Goal: Task Accomplishment & Management: Use online tool/utility

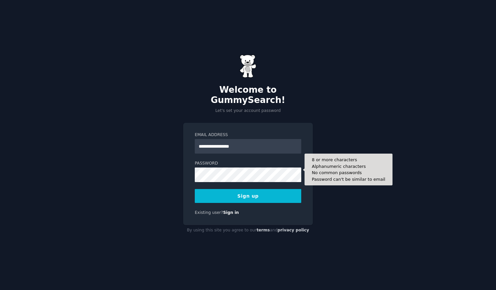
type input "**********"
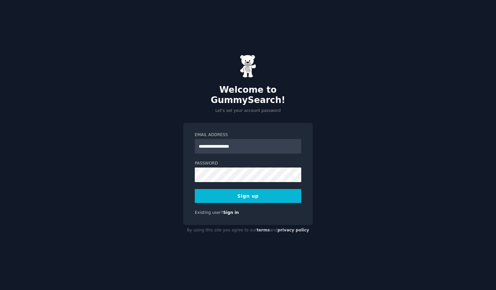
click at [253, 191] on button "Sign up" at bounding box center [248, 196] width 106 height 14
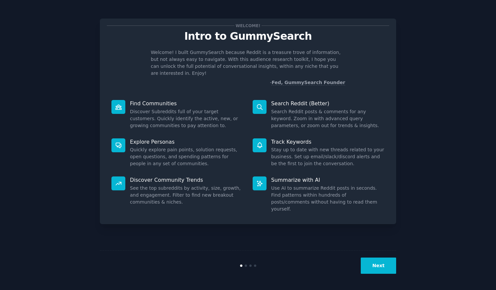
click at [262, 103] on icon at bounding box center [259, 106] width 7 height 7
click at [378, 267] on button "Next" at bounding box center [378, 265] width 35 height 16
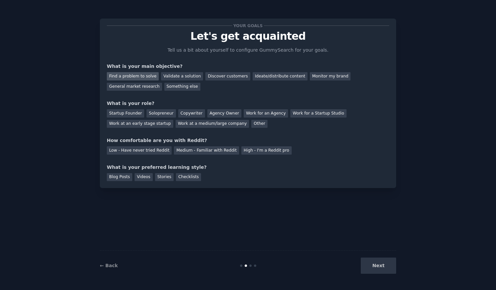
click at [140, 77] on div "Find a problem to solve" at bounding box center [133, 76] width 52 height 8
click at [164, 113] on div "Solopreneur" at bounding box center [160, 113] width 29 height 8
click at [184, 149] on div "Medium - Familiar with Reddit" at bounding box center [206, 150] width 65 height 8
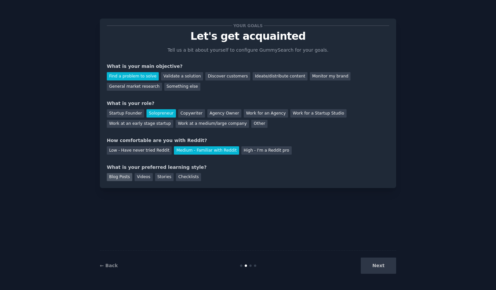
click at [126, 176] on div "Blog Posts" at bounding box center [119, 177] width 25 height 8
click at [379, 263] on button "Next" at bounding box center [378, 265] width 35 height 16
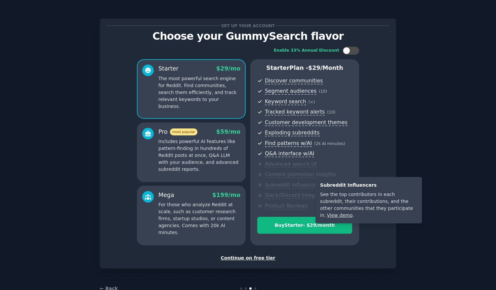
scroll to position [18, 0]
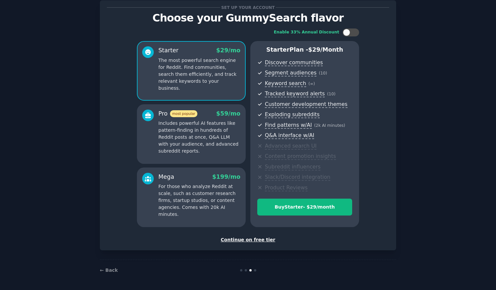
click at [249, 240] on div "Continue on free tier" at bounding box center [248, 239] width 282 height 7
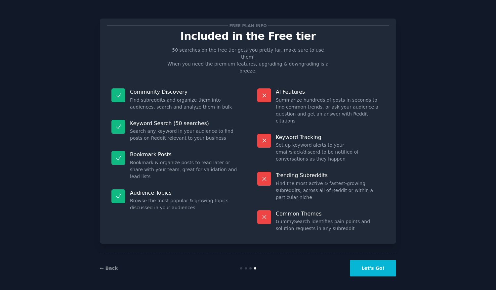
click at [369, 266] on button "Let's Go!" at bounding box center [373, 268] width 46 height 16
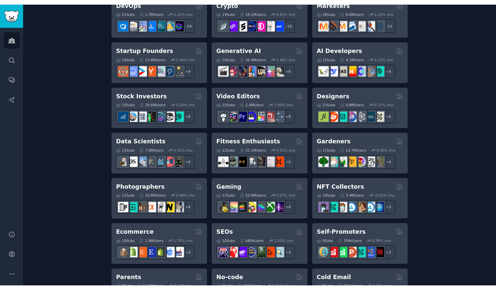
scroll to position [179, 0]
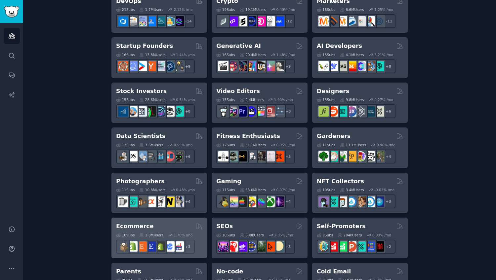
click at [131, 229] on h2 "Ecommerce" at bounding box center [135, 226] width 38 height 8
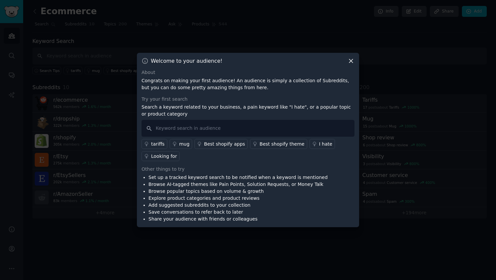
click at [350, 62] on icon at bounding box center [350, 61] width 7 height 7
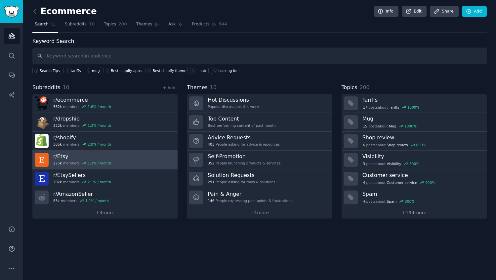
click at [144, 155] on link "r/ Etsy 275k members 1.3 % / month" at bounding box center [104, 160] width 145 height 19
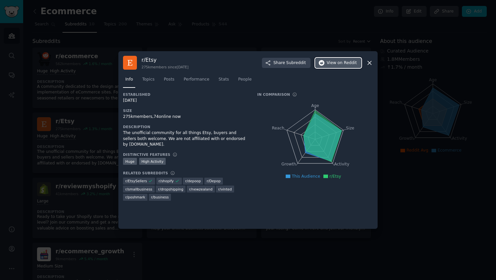
click at [339, 62] on span "View on Reddit" at bounding box center [342, 63] width 30 height 6
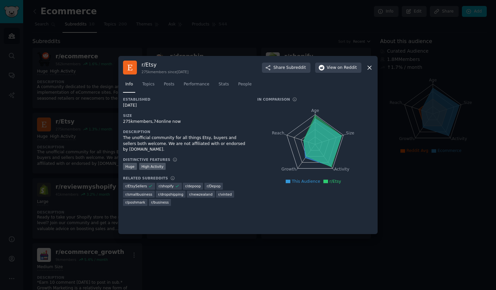
click at [369, 67] on icon at bounding box center [370, 68] width 4 height 4
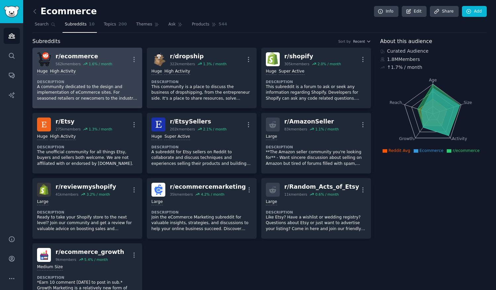
click at [93, 84] on p "A community dedicated to the design and implementation of eCommerce sites. For …" at bounding box center [87, 93] width 100 height 18
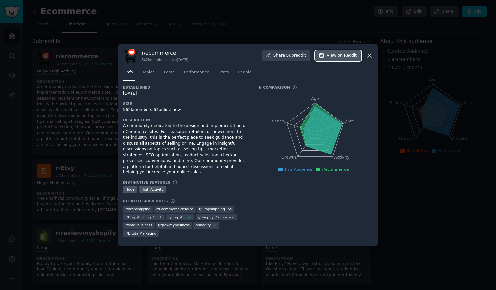
click at [330, 61] on button "View on Reddit" at bounding box center [338, 55] width 46 height 11
click at [369, 59] on icon at bounding box center [369, 55] width 7 height 7
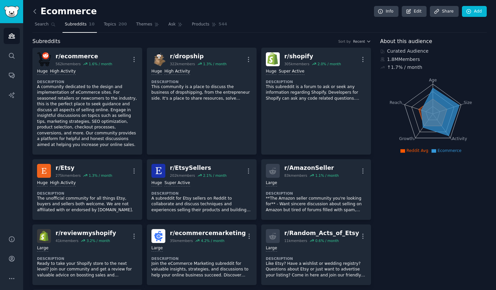
click at [34, 14] on icon at bounding box center [34, 11] width 7 height 7
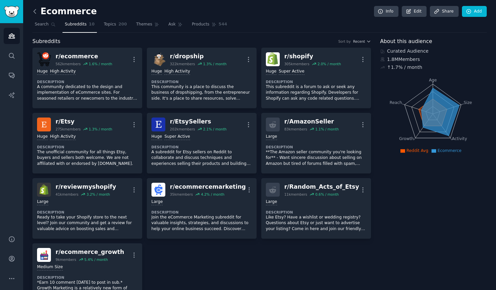
click at [37, 12] on icon at bounding box center [34, 11] width 7 height 7
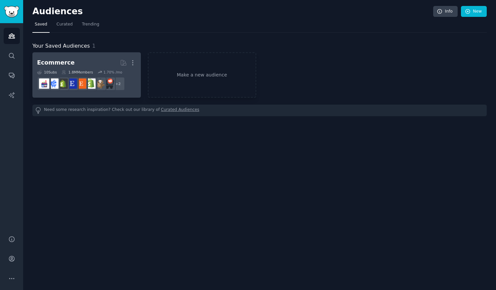
click at [67, 72] on div "1.8M Members" at bounding box center [76, 72] width 31 height 5
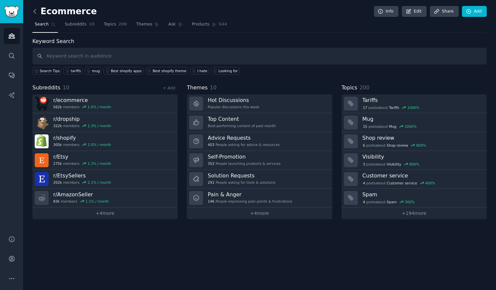
click at [36, 12] on icon at bounding box center [34, 11] width 7 height 7
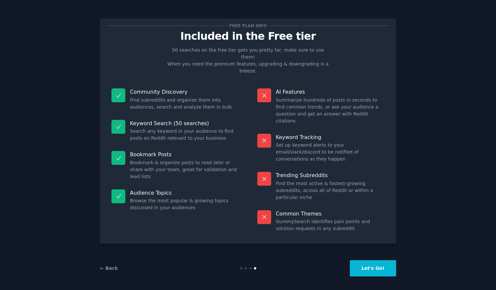
click at [374, 265] on button "Let's Go!" at bounding box center [373, 268] width 46 height 16
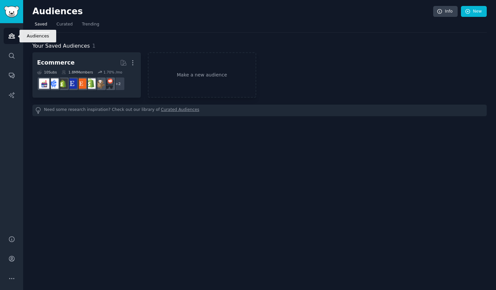
click at [12, 38] on icon "Sidebar" at bounding box center [12, 36] width 6 height 5
click at [9, 9] on img "Sidebar" at bounding box center [11, 12] width 15 height 12
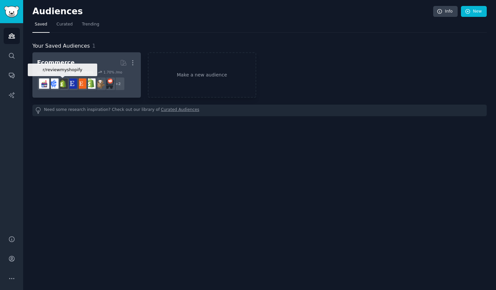
click at [66, 77] on div at bounding box center [63, 84] width 14 height 14
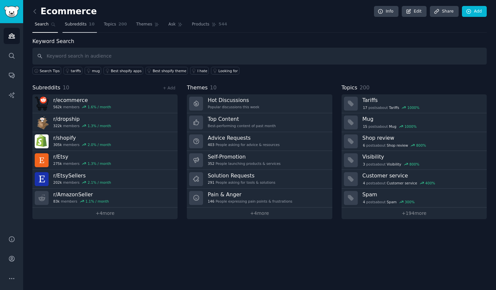
click at [75, 25] on span "Subreddits" at bounding box center [76, 24] width 22 height 6
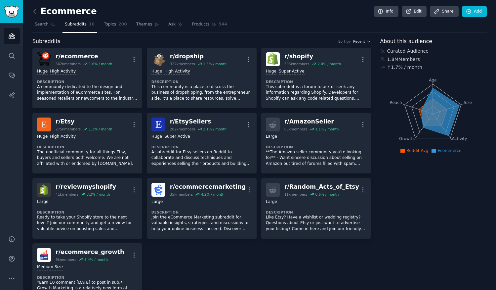
click at [38, 12] on link at bounding box center [36, 11] width 8 height 11
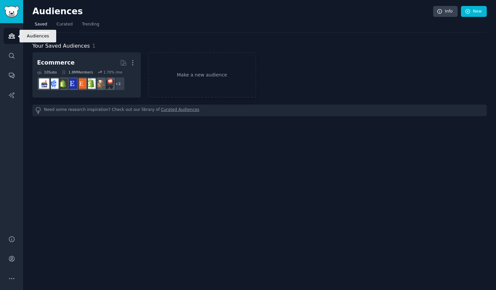
click at [12, 34] on icon "Sidebar" at bounding box center [11, 35] width 7 height 7
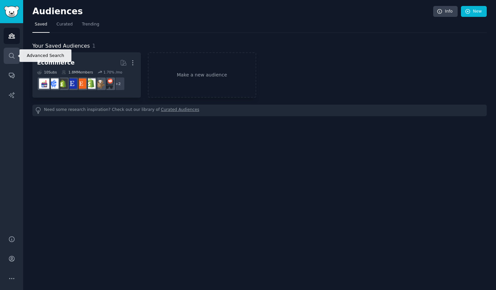
click at [14, 53] on icon "Sidebar" at bounding box center [11, 55] width 7 height 7
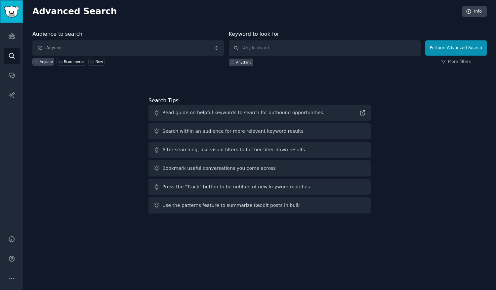
click at [13, 11] on img "Sidebar" at bounding box center [11, 12] width 15 height 12
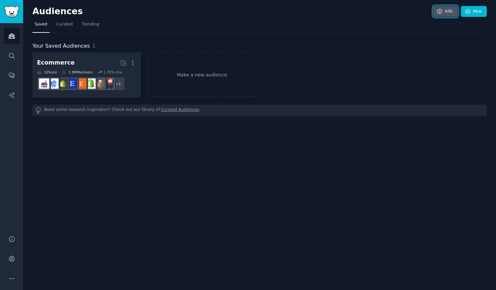
click at [444, 8] on link "Info" at bounding box center [445, 11] width 24 height 11
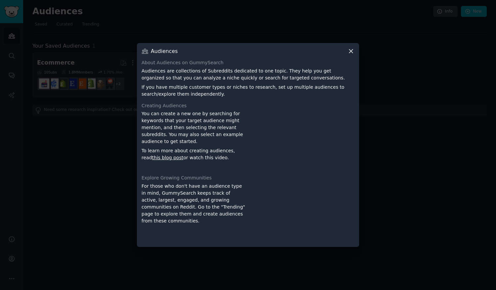
click at [351, 51] on icon at bounding box center [351, 52] width 4 height 4
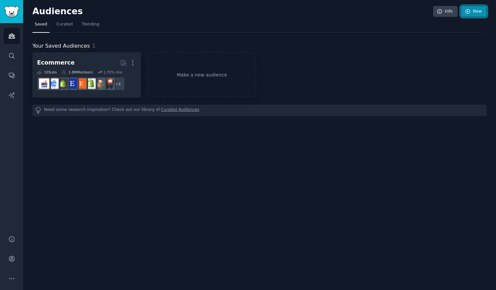
click at [476, 10] on link "New" at bounding box center [474, 11] width 26 height 11
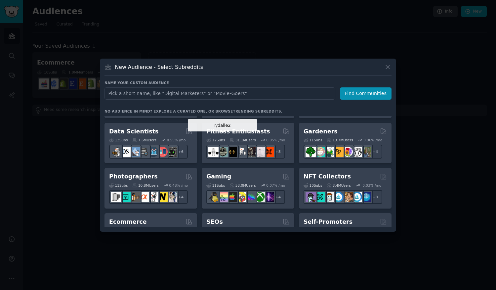
scroll to position [174, 0]
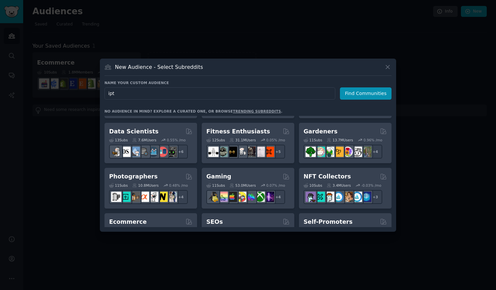
type input "iptv"
click button "Find Communities" at bounding box center [366, 93] width 52 height 12
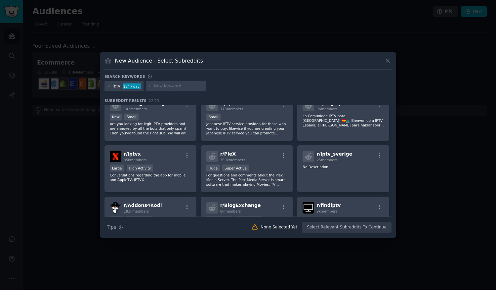
scroll to position [86, 0]
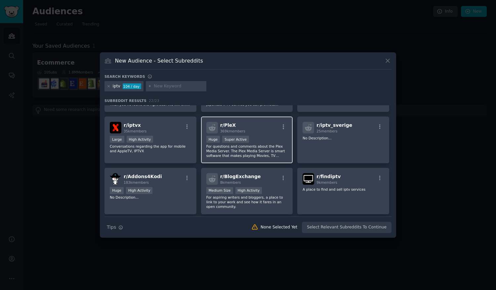
click at [245, 134] on div "r/ PleX 369k members Huge Super Active For questions and comments about the Ple…" at bounding box center [247, 139] width 92 height 47
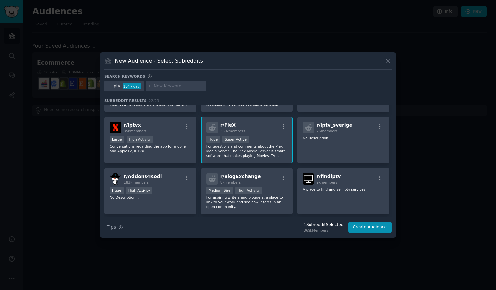
click at [226, 130] on span "369k members" at bounding box center [232, 131] width 25 height 4
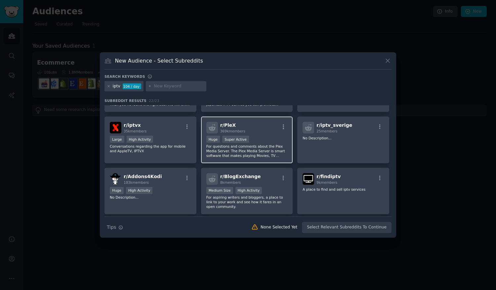
click at [226, 130] on span "369k members" at bounding box center [232, 131] width 25 height 4
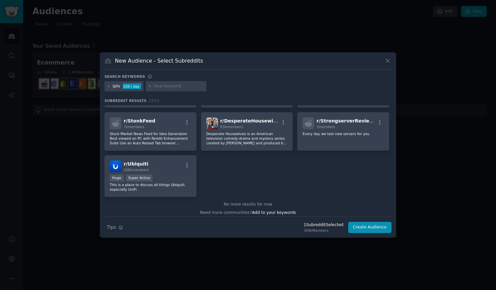
scroll to position [291, 0]
